Goal: Find specific fact: Find specific fact

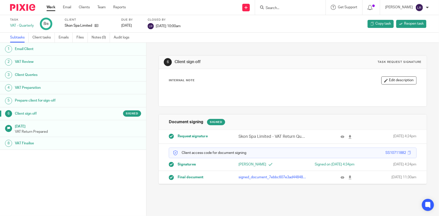
click at [292, 8] on input "Search" at bounding box center [287, 8] width 45 height 5
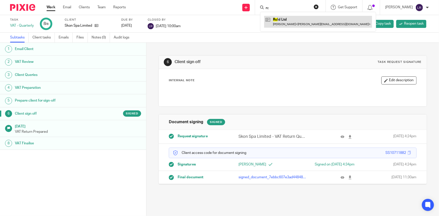
type input "rc"
click at [290, 20] on link at bounding box center [318, 22] width 108 height 12
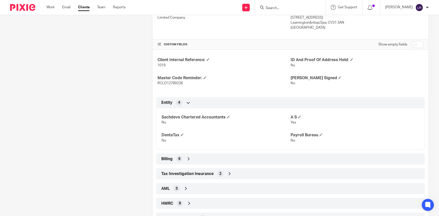
scroll to position [180, 0]
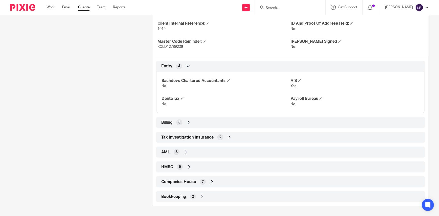
click at [184, 180] on span "Companies House" at bounding box center [178, 181] width 35 height 5
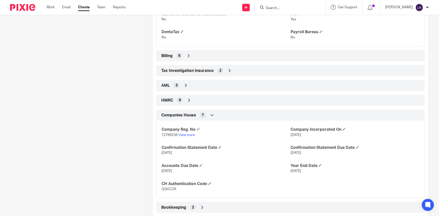
scroll to position [249, 0]
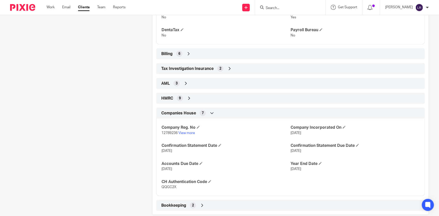
click at [171, 186] on span "QQGC2X" at bounding box center [169, 187] width 15 height 4
copy span "QQGC2X"
